Goal: Task Accomplishment & Management: Manage account settings

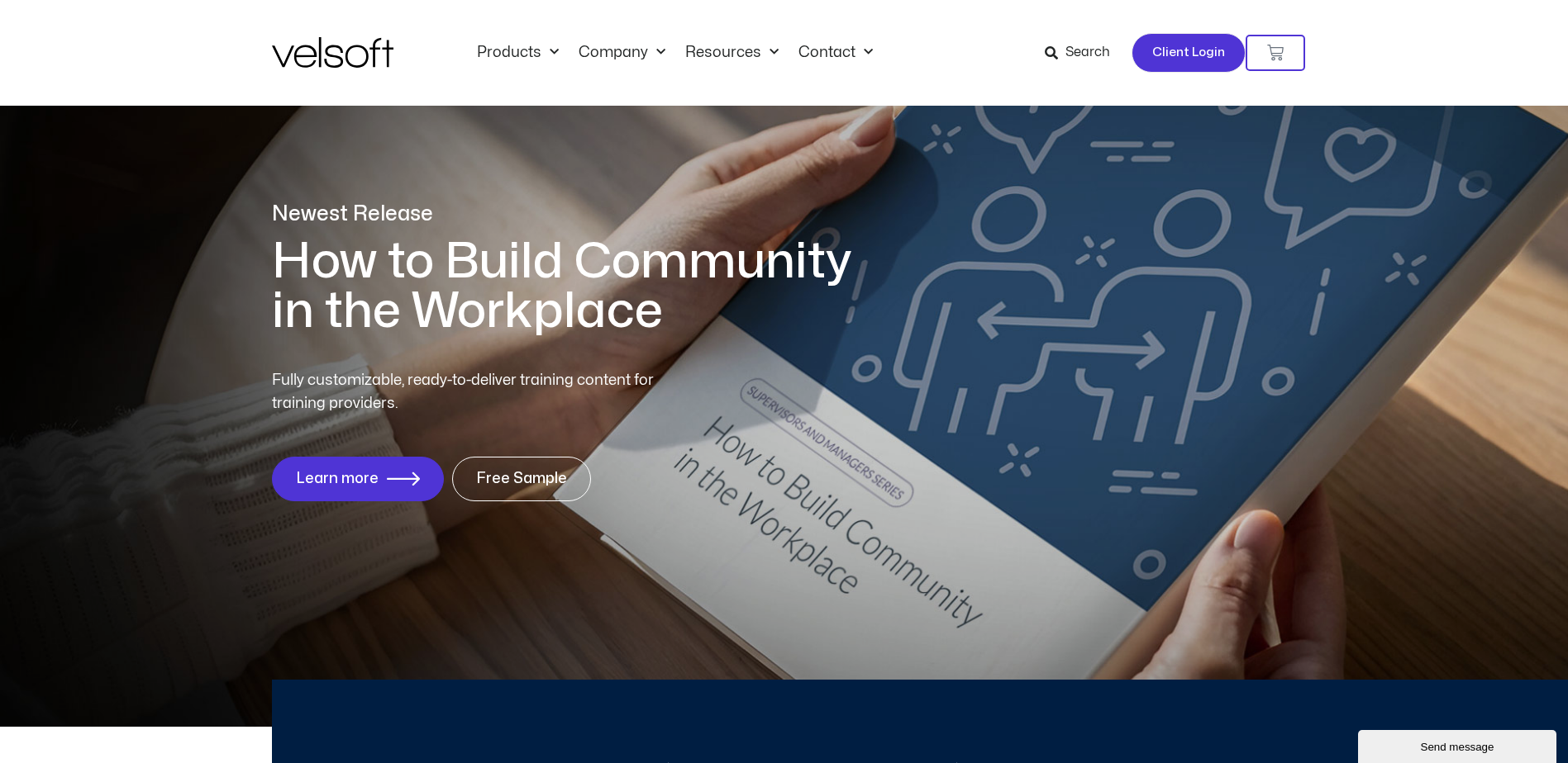
click at [1207, 61] on span "Client Login" at bounding box center [1188, 52] width 73 height 22
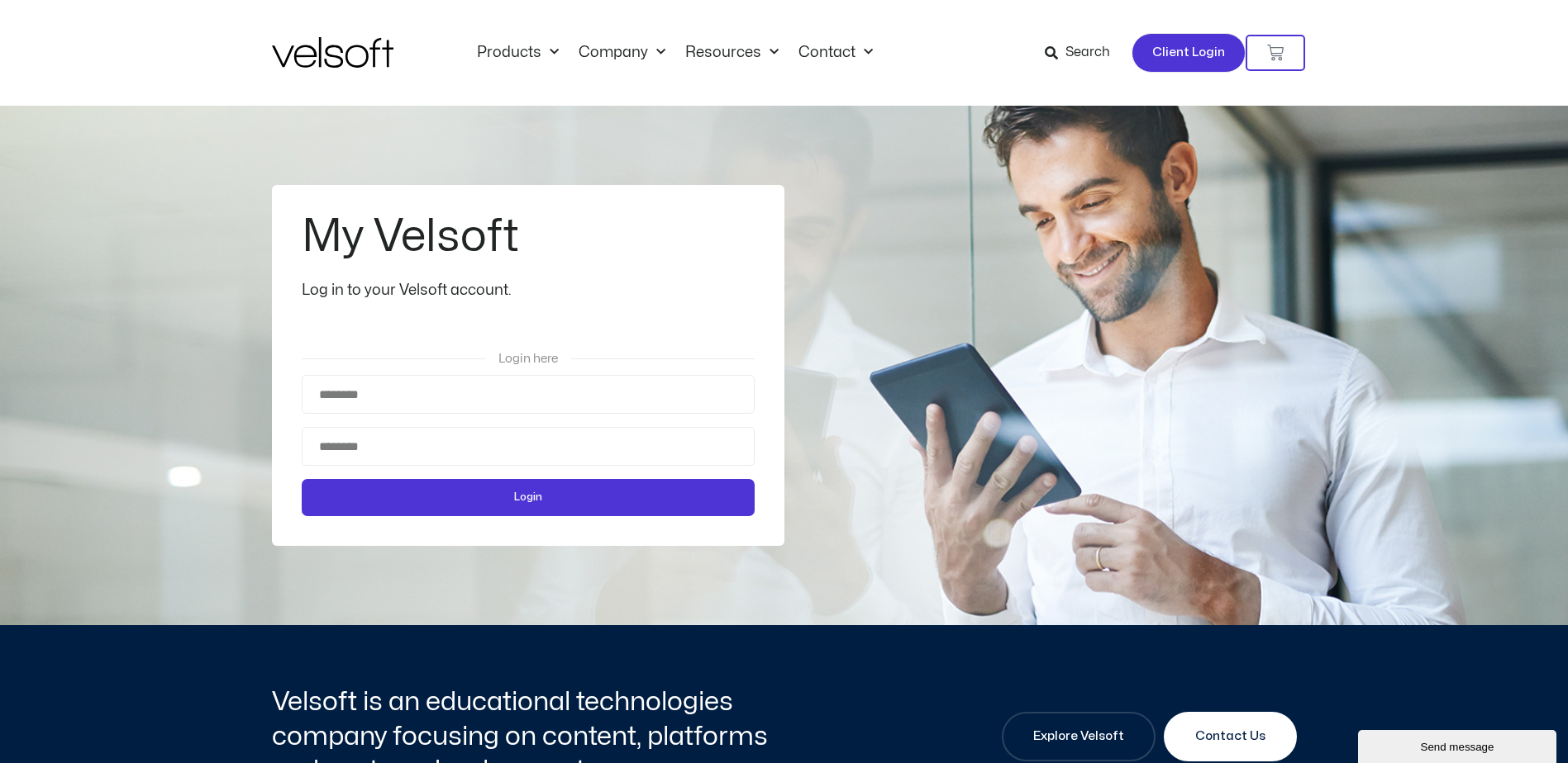
click at [1178, 56] on span "Client Login" at bounding box center [1188, 52] width 73 height 22
click at [431, 402] on input "Username" at bounding box center [528, 395] width 452 height 38
